Goal: Complete application form

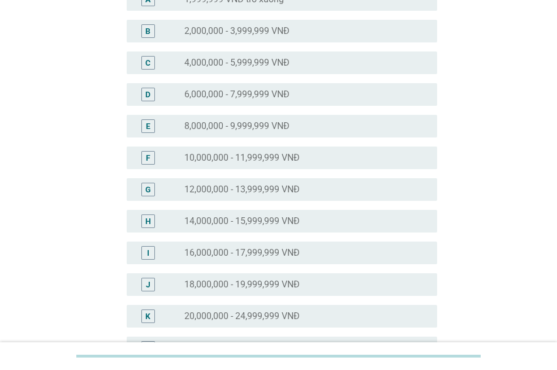
scroll to position [133, 0]
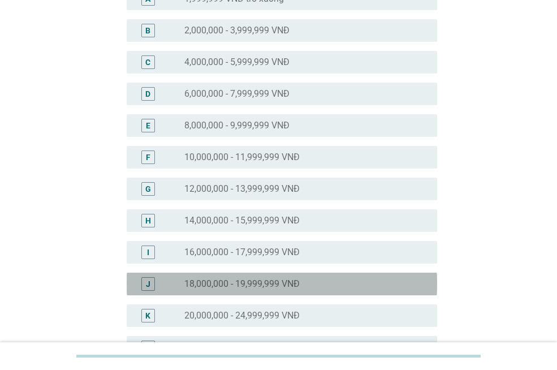
click at [308, 290] on div "J radio_button_unchecked 18,000,000 - 19,999,999 VNĐ" at bounding box center [282, 283] width 310 height 23
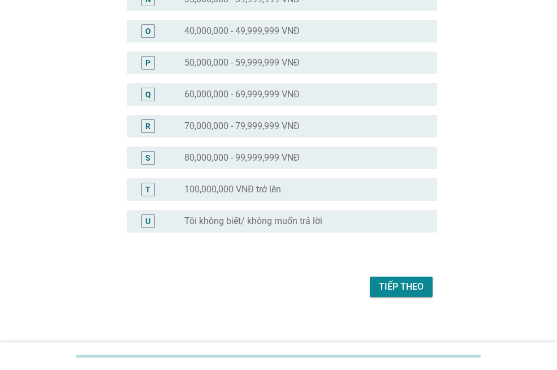
scroll to position [551, 0]
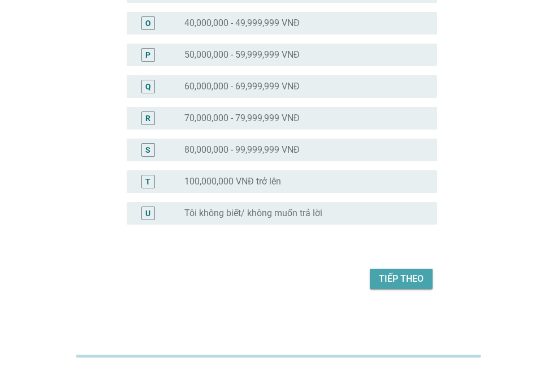
click at [405, 280] on div "Tiếp theo" at bounding box center [401, 279] width 45 height 14
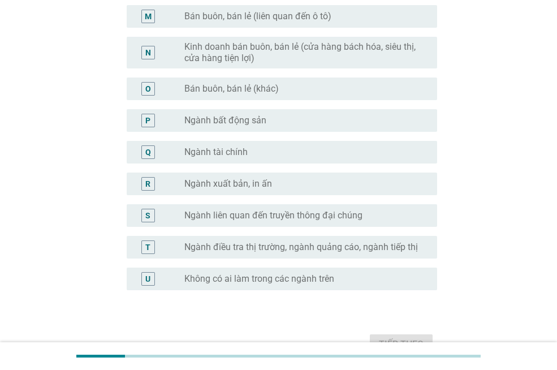
scroll to position [0, 0]
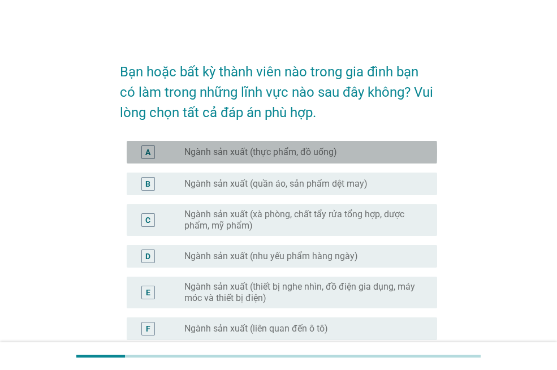
click at [272, 153] on label "Ngành sản xuất (thực phẩm, đồ uống)" at bounding box center [260, 151] width 153 height 11
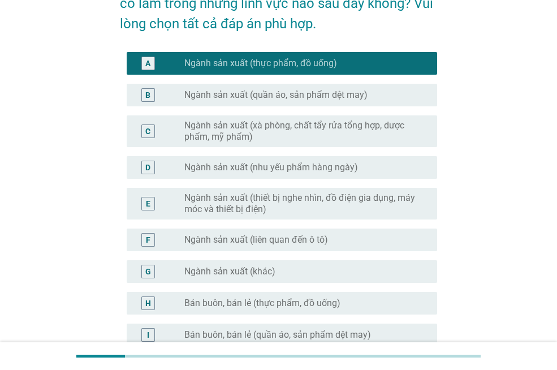
scroll to position [85, 0]
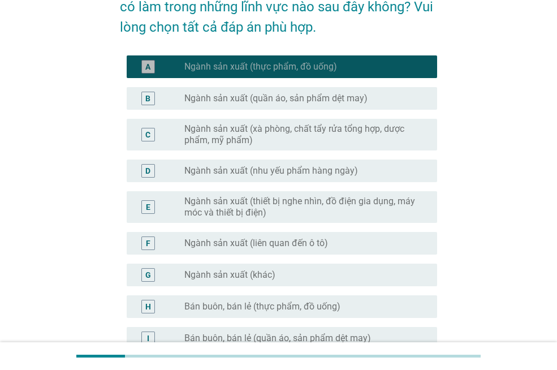
click at [302, 71] on label "Ngành sản xuất (thực phẩm, đồ uống)" at bounding box center [260, 66] width 153 height 11
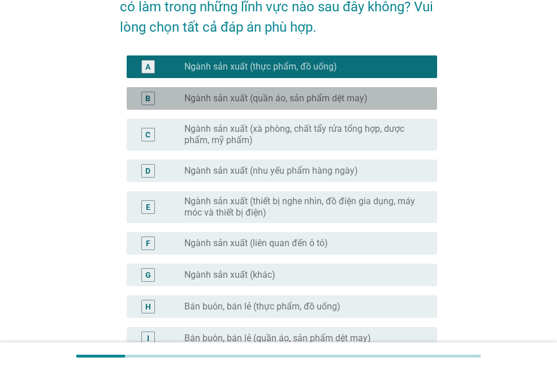
click at [386, 100] on div "radio_button_unchecked Ngành sản xuất (quần áo, sản phẩm dệt may)" at bounding box center [301, 98] width 234 height 11
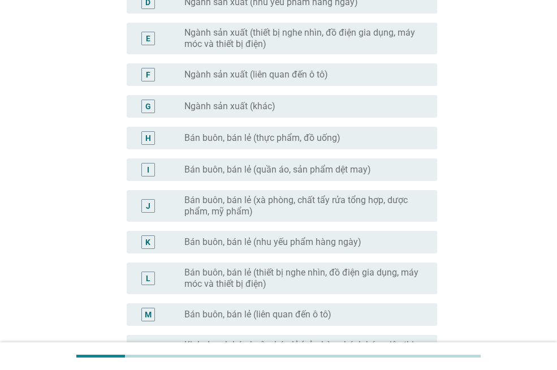
scroll to position [255, 0]
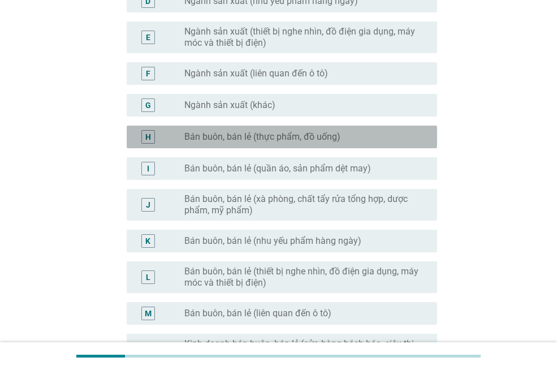
click at [314, 130] on div "radio_button_unchecked Bán buôn, bán lẻ (thực phẩm, đồ uống)" at bounding box center [306, 137] width 244 height 14
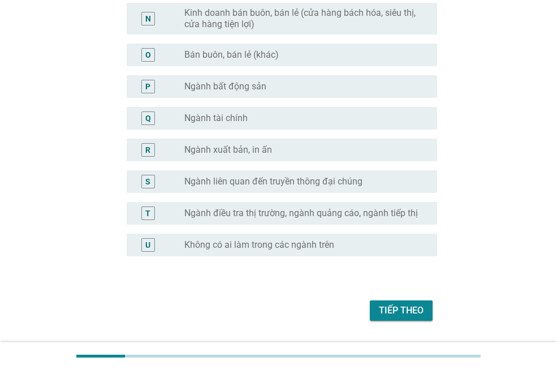
scroll to position [587, 0]
click at [401, 306] on div "Tiếp theo" at bounding box center [401, 309] width 45 height 14
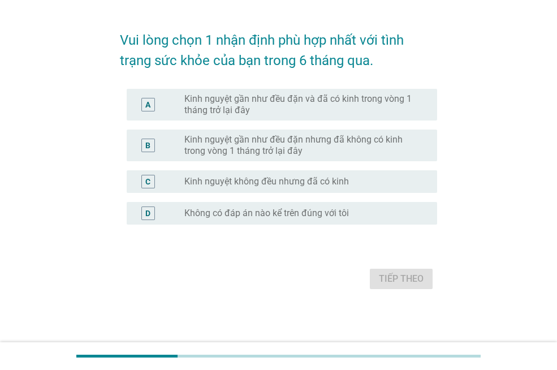
scroll to position [0, 0]
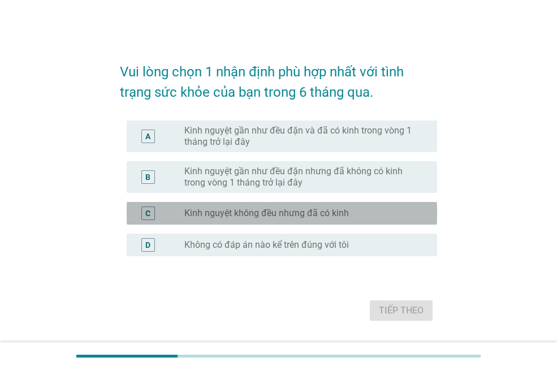
click at [355, 209] on div "radio_button_unchecked Kinh nguyệt không đều nhưng đã có kinh" at bounding box center [301, 212] width 234 height 11
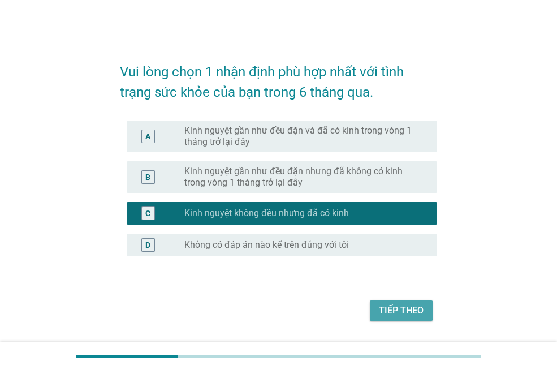
click at [397, 318] on button "Tiếp theo" at bounding box center [401, 310] width 63 height 20
